Goal: Entertainment & Leisure: Consume media (video, audio)

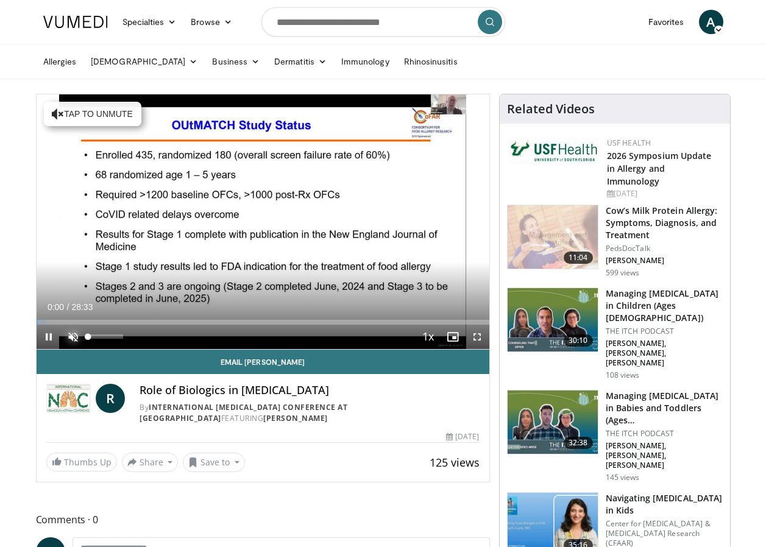
click at [77, 333] on span "Video Player" at bounding box center [73, 337] width 24 height 24
click at [475, 338] on span "Video Player" at bounding box center [477, 337] width 24 height 24
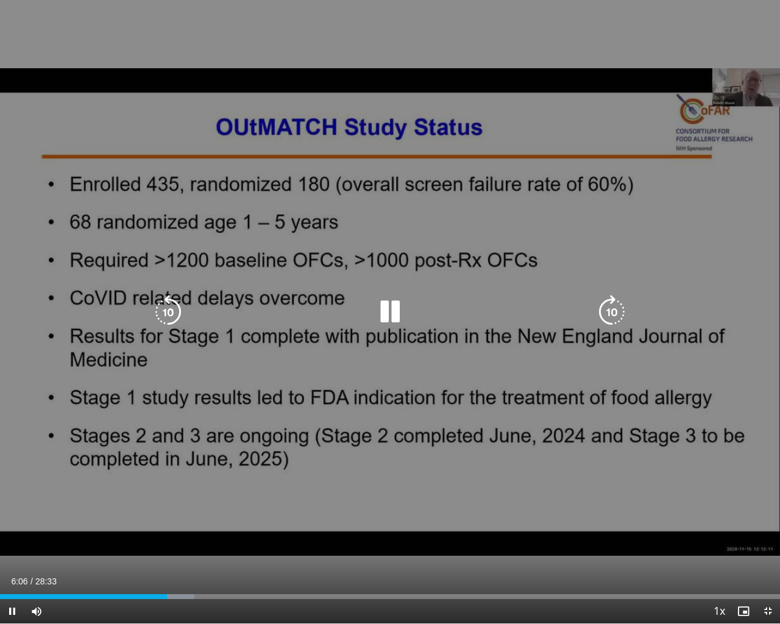
click at [343, 539] on div "10 seconds Tap to unmute" at bounding box center [390, 311] width 780 height 623
click at [392, 311] on icon "Video Player" at bounding box center [390, 312] width 34 height 34
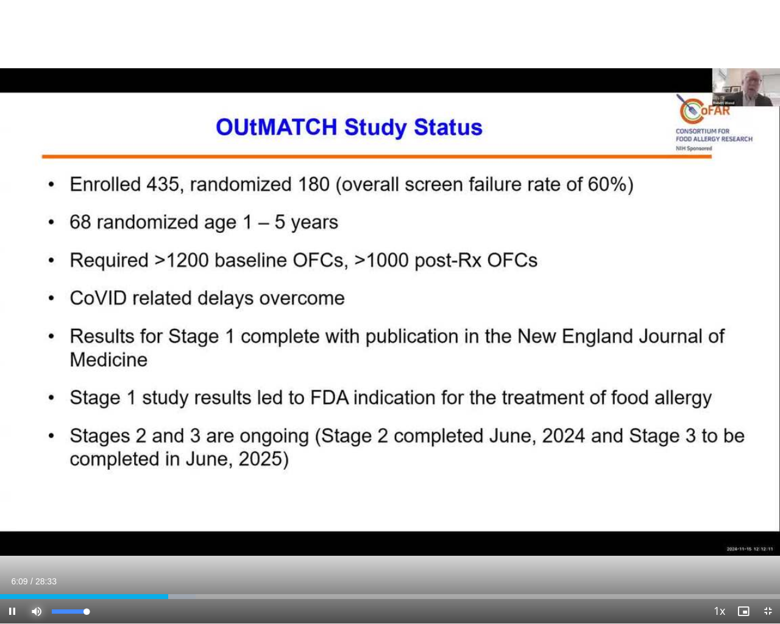
click at [40, 546] on span "Video Player" at bounding box center [36, 611] width 24 height 24
click at [39, 546] on span "Video Player" at bounding box center [36, 611] width 24 height 24
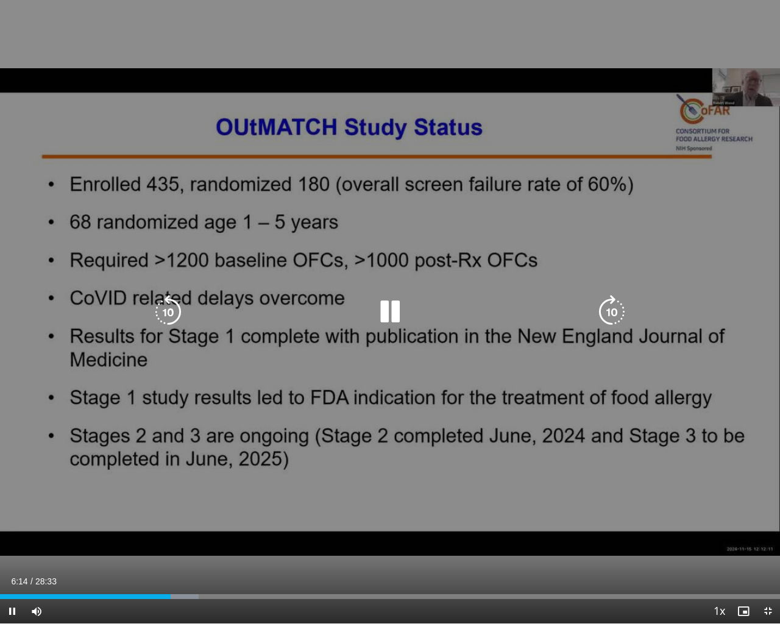
click at [166, 314] on icon "Video Player" at bounding box center [168, 312] width 34 height 34
click at [167, 306] on icon "Video Player" at bounding box center [168, 312] width 34 height 34
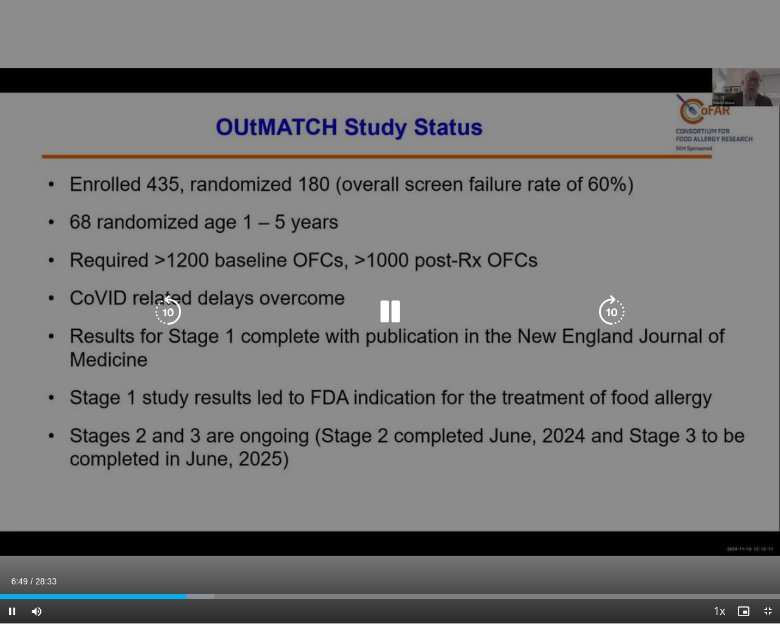
click at [402, 316] on icon "Video Player" at bounding box center [390, 312] width 34 height 34
click at [393, 330] on div "20 seconds Tap to unmute" at bounding box center [390, 311] width 780 height 623
